Goal: Find specific page/section

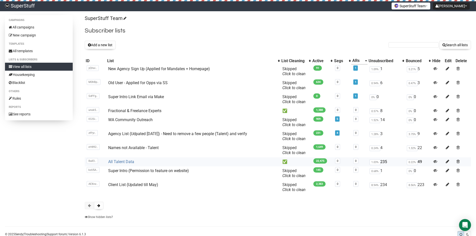
click at [125, 164] on link "All Talent Data" at bounding box center [121, 162] width 26 height 5
click at [102, 206] on button at bounding box center [99, 206] width 10 height 8
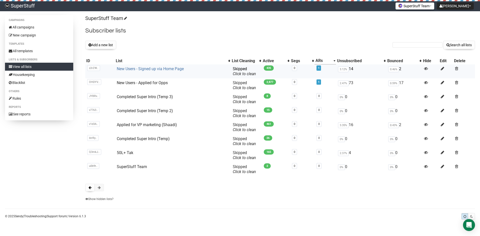
click at [157, 71] on link "New Users - Signed up via Home Page" at bounding box center [150, 69] width 67 height 5
